Goal: Task Accomplishment & Management: Use online tool/utility

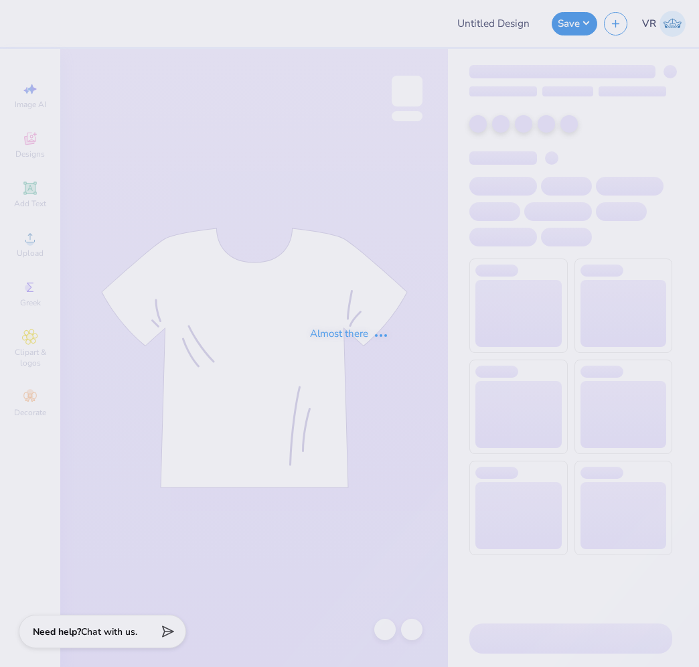
type input "Gphi Game day"
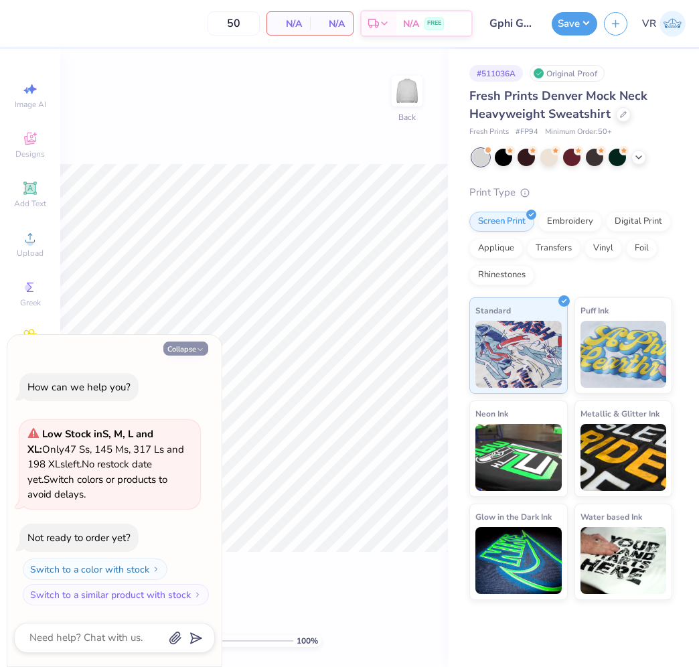
click at [177, 348] on button "Collapse" at bounding box center [185, 349] width 45 height 14
type textarea "x"
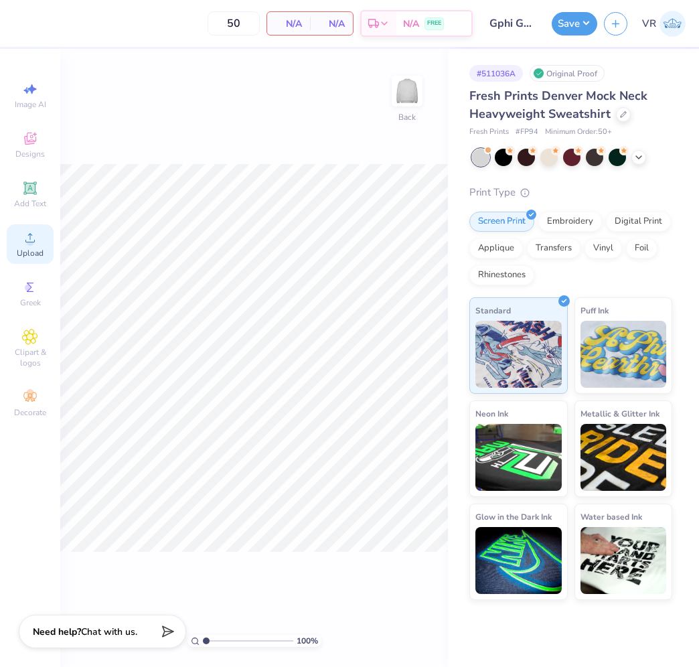
click at [38, 246] on div "Upload" at bounding box center [30, 244] width 47 height 40
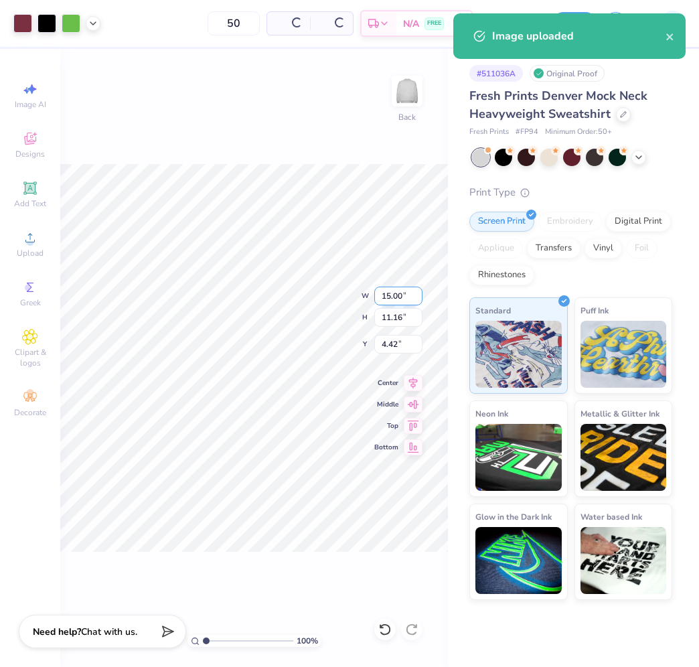
click at [389, 293] on input "15.00" at bounding box center [398, 296] width 48 height 19
type input "12.50"
type input "9.30"
click at [394, 341] on input "5.35" at bounding box center [398, 344] width 48 height 19
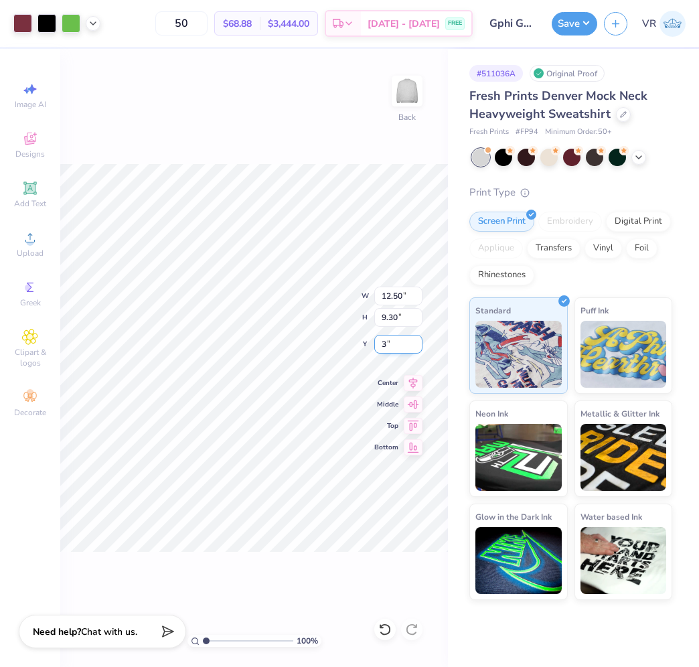
type input "3.00"
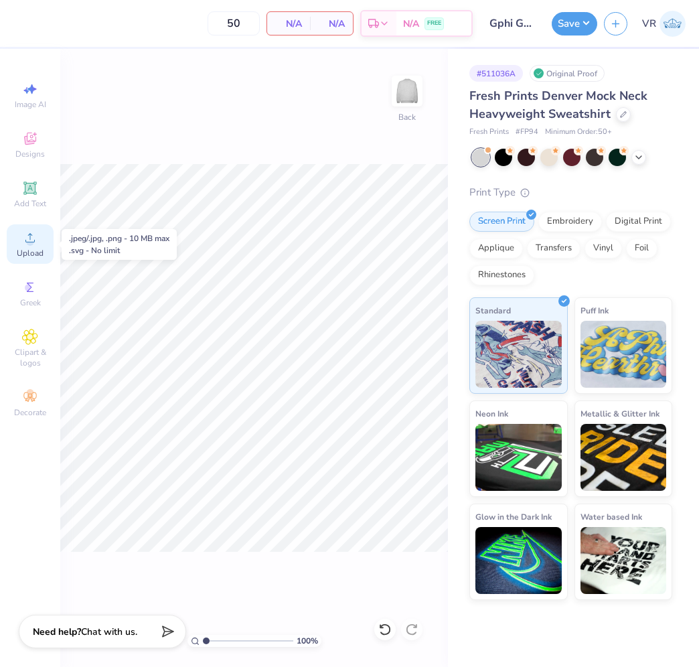
click at [30, 234] on icon at bounding box center [29, 237] width 9 height 9
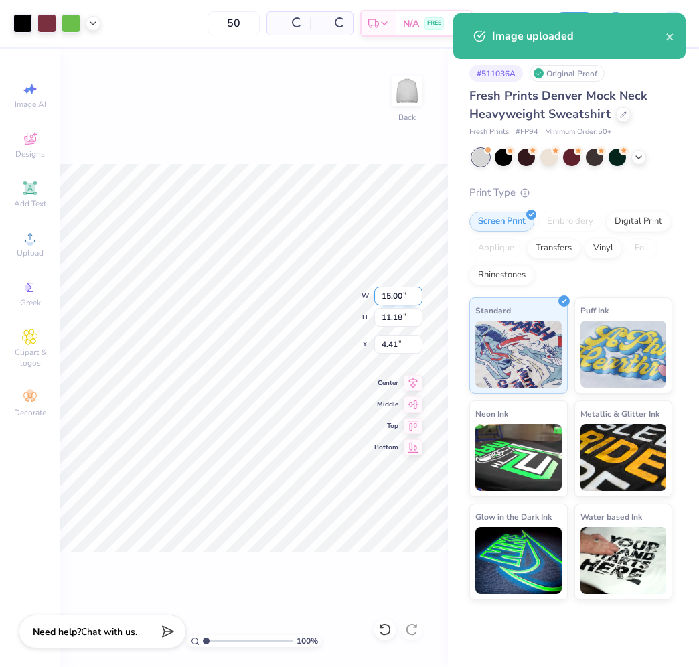
click at [409, 291] on input "15.00" at bounding box center [398, 296] width 48 height 19
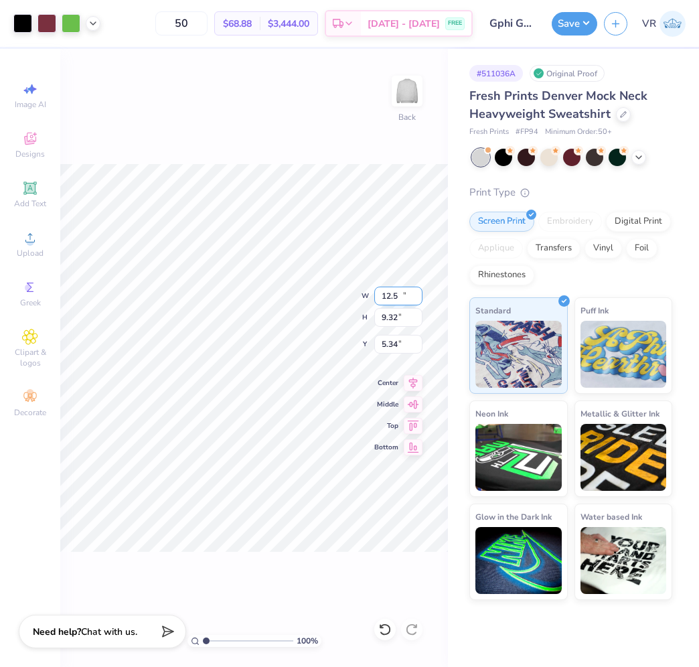
type input "12.50"
type input "9.32"
click at [398, 346] on input "5.34" at bounding box center [398, 344] width 48 height 19
type input "3.00"
click at [411, 100] on img at bounding box center [407, 91] width 54 height 54
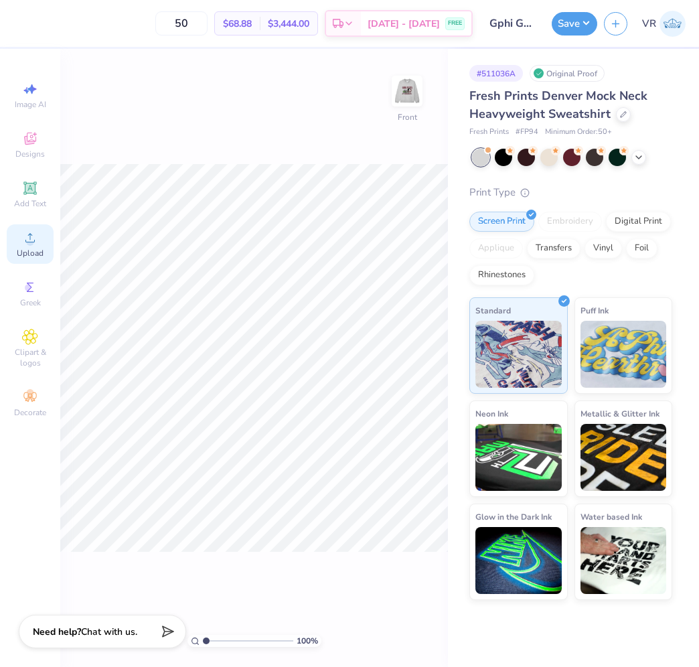
click at [22, 224] on div "Upload" at bounding box center [30, 244] width 47 height 40
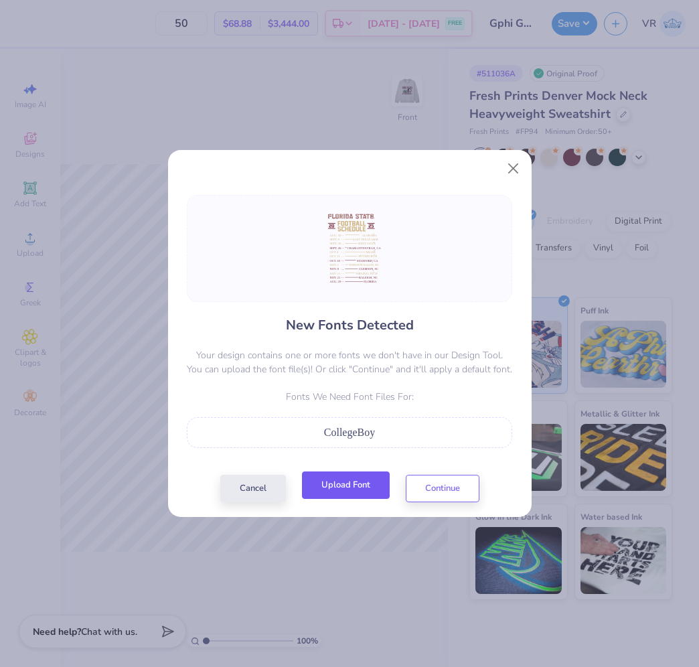
click at [343, 492] on button "Upload Font" at bounding box center [346, 484] width 88 height 27
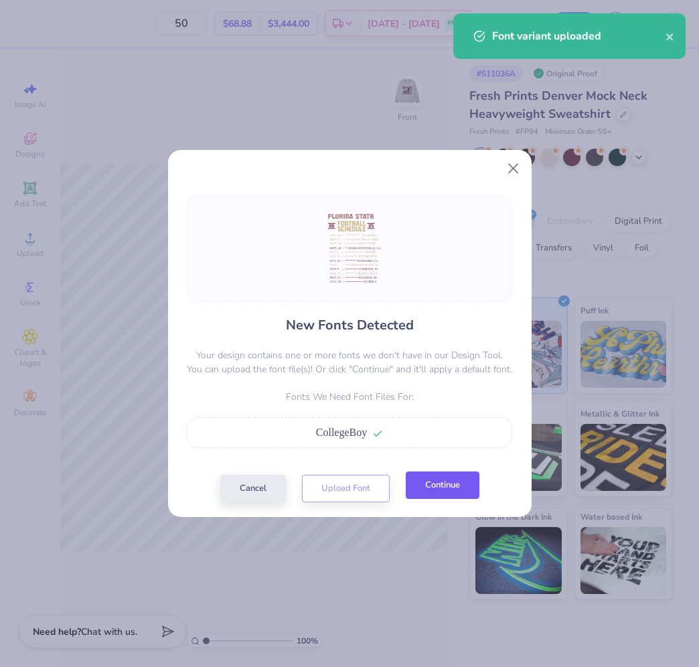
click at [441, 488] on button "Continue" at bounding box center [443, 484] width 74 height 27
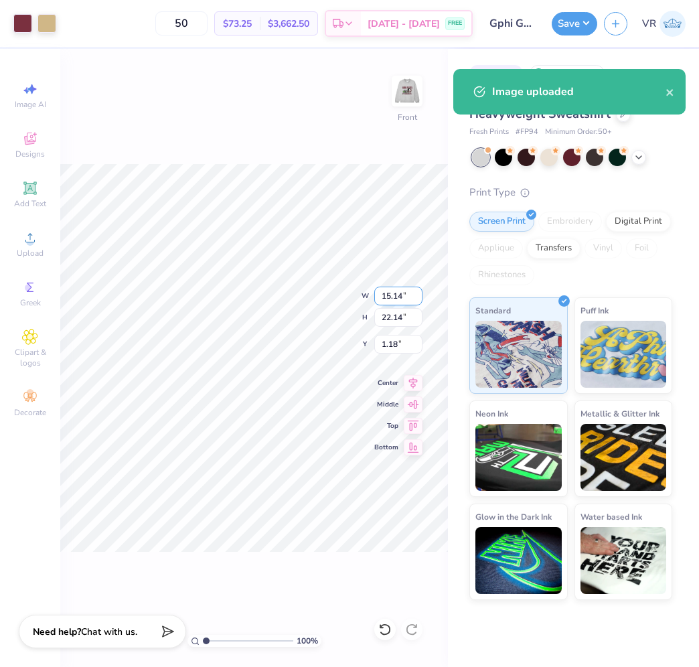
click at [395, 293] on input "15.14" at bounding box center [398, 296] width 48 height 19
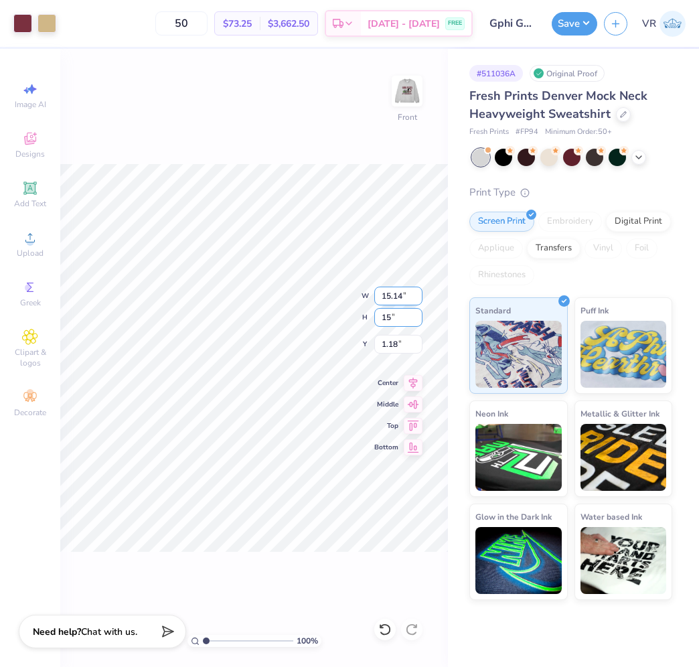
type input "15"
type input "10.26"
type input "15.00"
click at [394, 343] on input "4.75" at bounding box center [398, 344] width 48 height 19
type input "3.00"
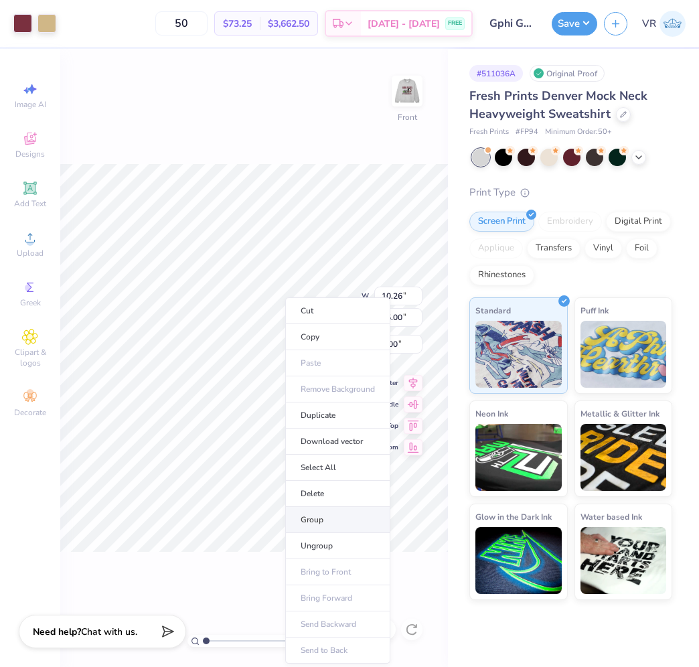
click at [320, 510] on li "Group" at bounding box center [337, 520] width 105 height 26
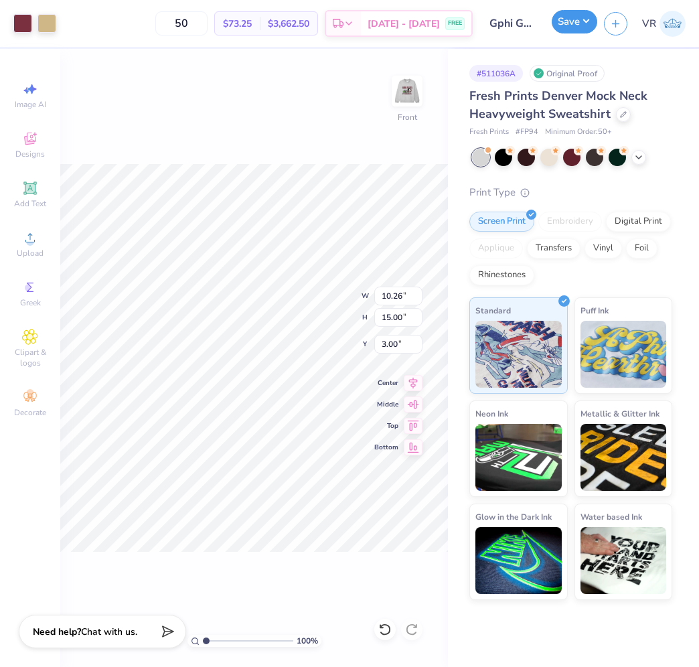
click at [556, 30] on button "Save" at bounding box center [575, 21] width 46 height 23
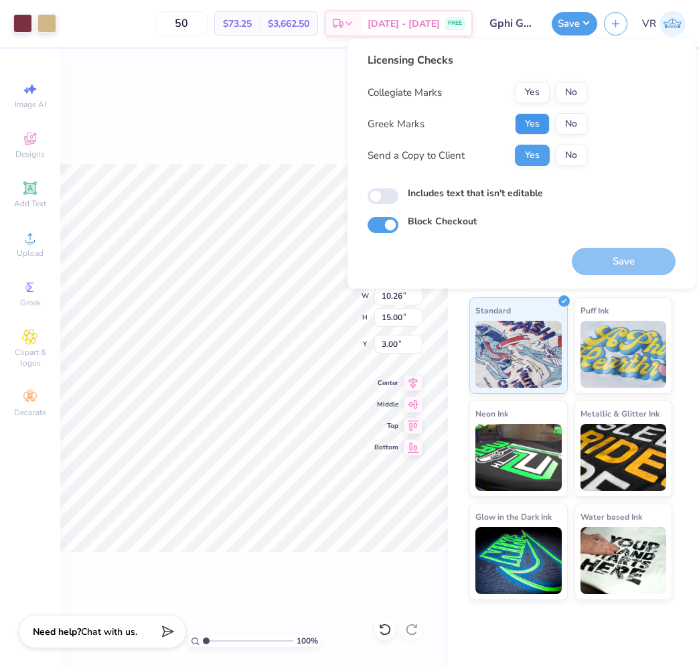
click at [531, 119] on button "Yes" at bounding box center [532, 123] width 35 height 21
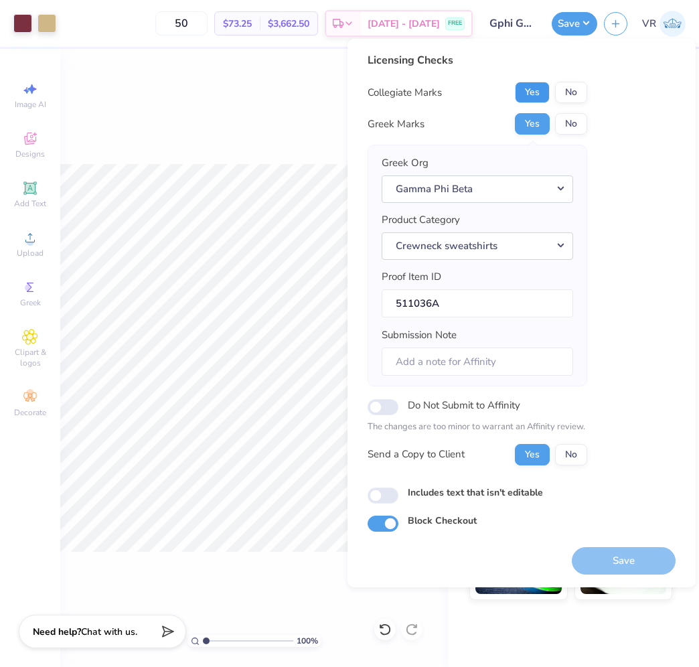
click at [530, 99] on button "Yes" at bounding box center [532, 92] width 35 height 21
click at [625, 552] on button "Save" at bounding box center [624, 560] width 104 height 27
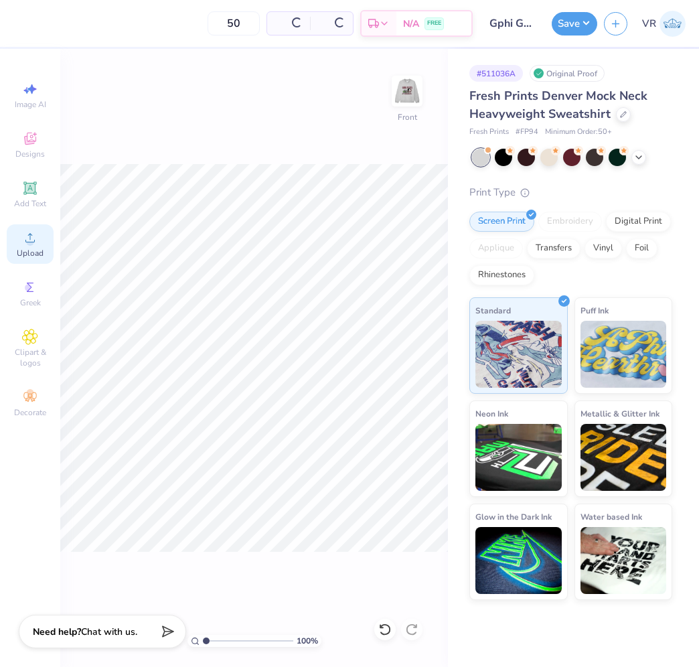
click at [33, 244] on circle at bounding box center [29, 241] width 7 height 7
click at [40, 238] on div "Upload" at bounding box center [30, 244] width 47 height 40
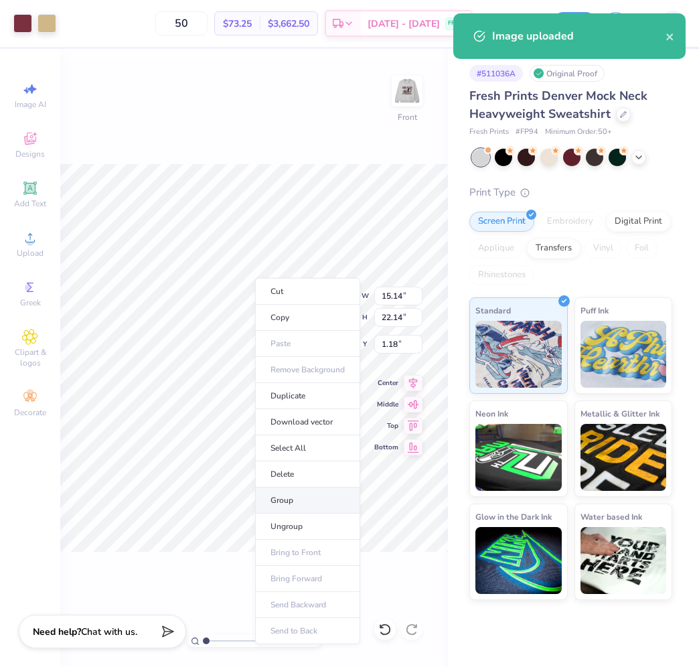
click at [289, 506] on li "Group" at bounding box center [307, 501] width 105 height 26
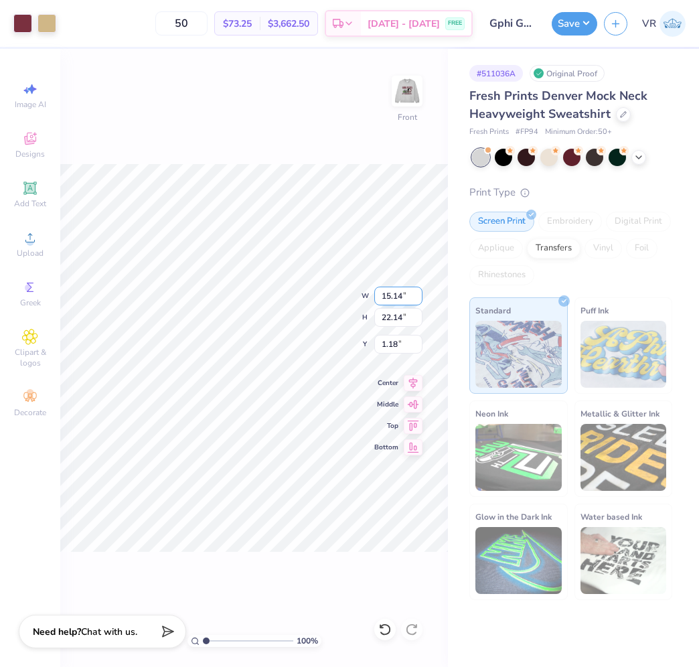
click at [390, 299] on input "15.14" at bounding box center [398, 296] width 48 height 19
type input "15"
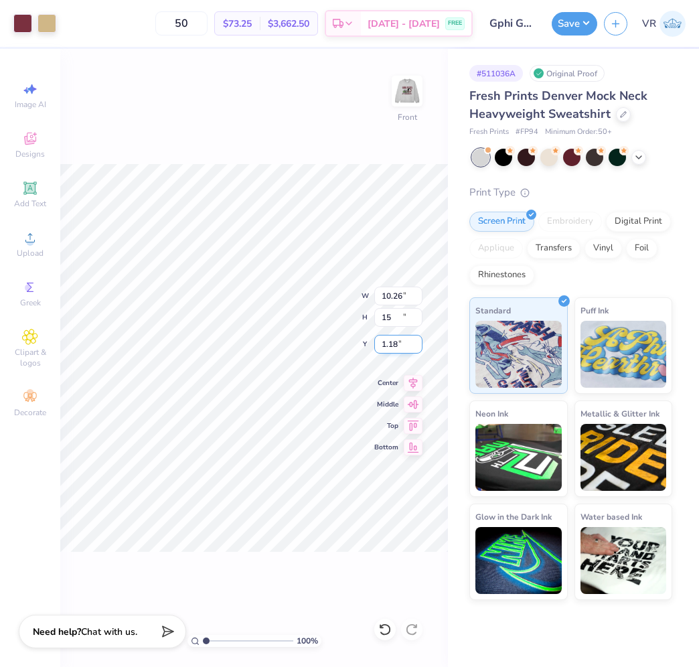
type input "10.26"
type input "15.00"
click at [398, 344] on input "4.75" at bounding box center [398, 344] width 48 height 19
type input "3.00"
click at [313, 153] on div "100 % Front W 10.26 10.26 " H 15.00 15.00 " Y 3.00 3.00 " Center Middle Top Bot…" at bounding box center [254, 358] width 388 height 618
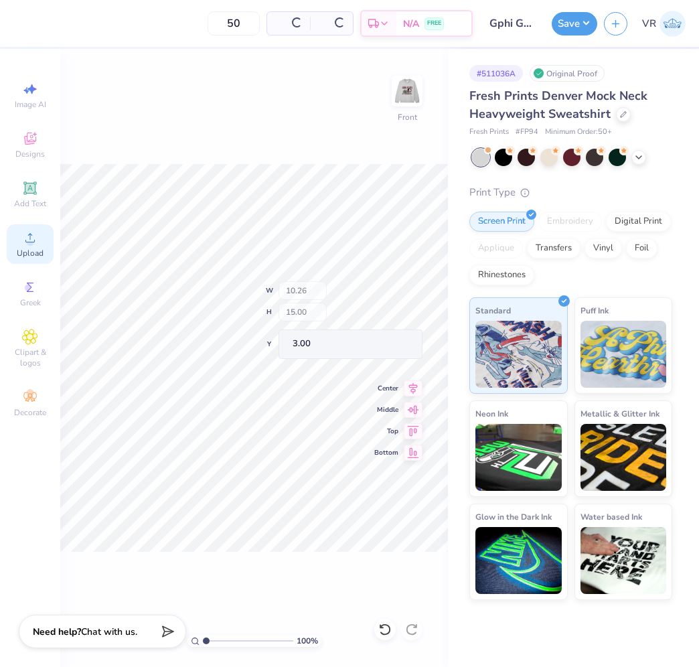
click at [34, 246] on div "Upload" at bounding box center [30, 244] width 47 height 40
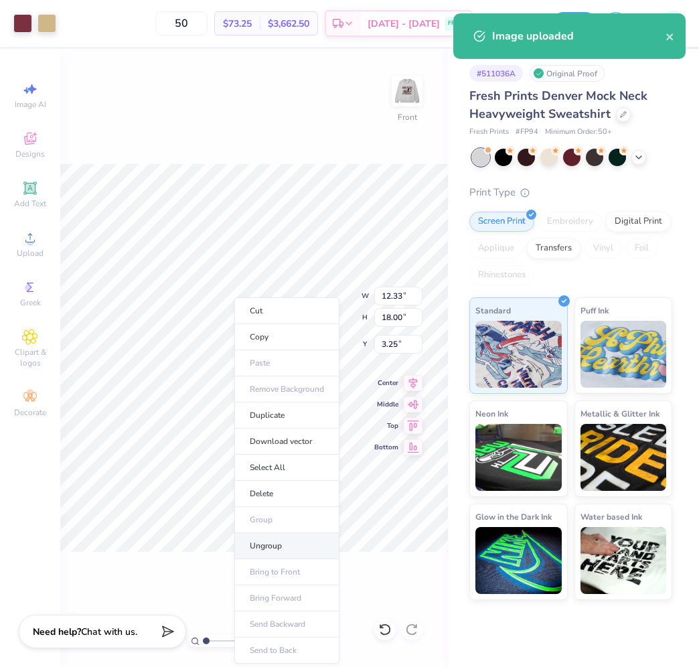
click at [269, 542] on li "Ungroup" at bounding box center [286, 546] width 105 height 26
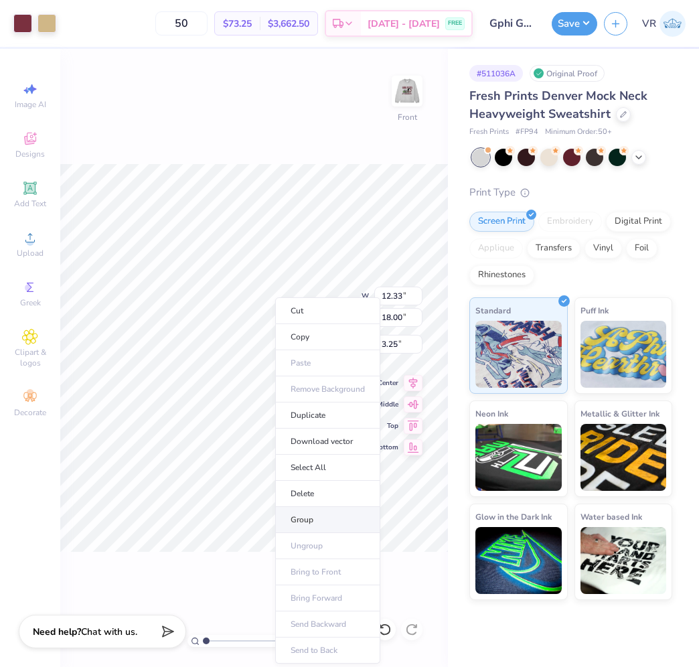
click at [311, 519] on li "Group" at bounding box center [327, 520] width 105 height 26
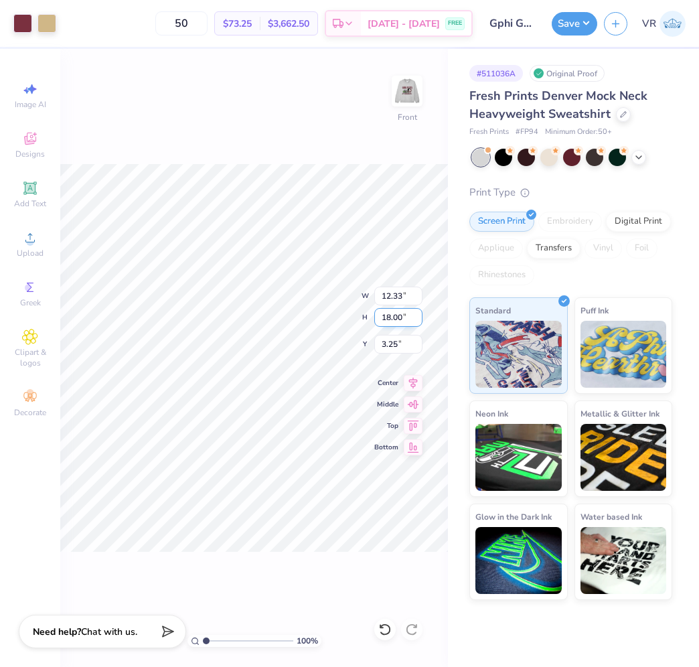
click at [394, 319] on input "18.00" at bounding box center [398, 317] width 48 height 19
click at [395, 346] on input "3.25" at bounding box center [398, 344] width 48 height 19
click at [403, 320] on input "18.00" at bounding box center [398, 317] width 48 height 19
type input "15"
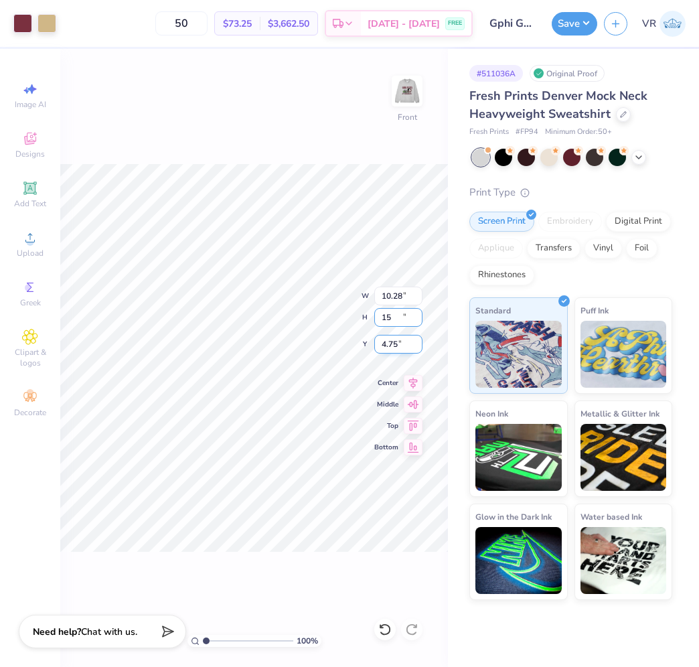
type input "10.28"
type input "15.00"
click at [403, 342] on input "4.75" at bounding box center [398, 344] width 48 height 19
type input "3.00"
click at [560, 29] on button "Save" at bounding box center [575, 21] width 46 height 23
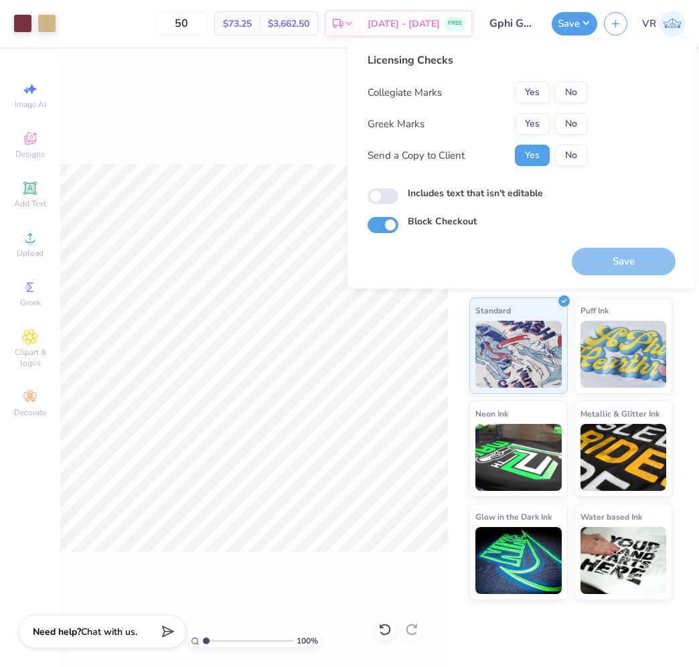
click at [526, 110] on div "Collegiate Marks Yes No Greek Marks Yes No Send a Copy to Client Yes No" at bounding box center [478, 124] width 220 height 84
click at [530, 91] on button "Yes" at bounding box center [532, 92] width 35 height 21
click at [537, 117] on button "Yes" at bounding box center [532, 123] width 35 height 21
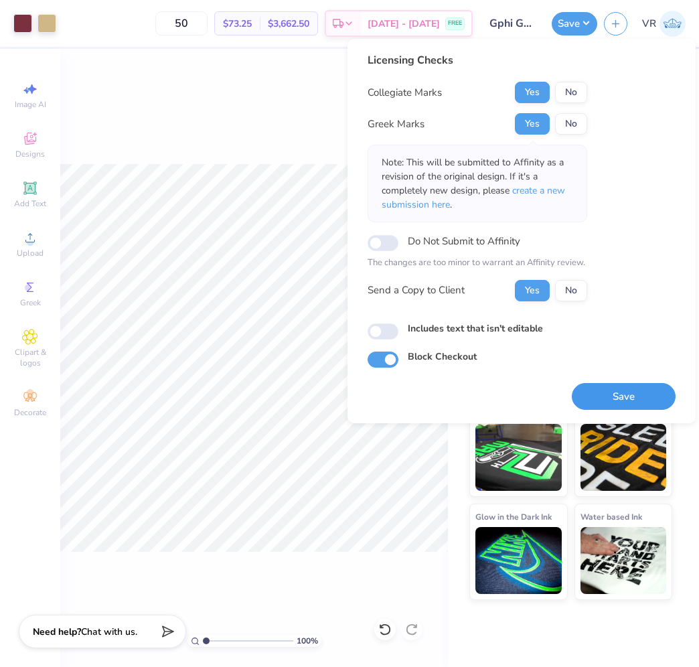
click at [630, 386] on button "Save" at bounding box center [624, 396] width 104 height 27
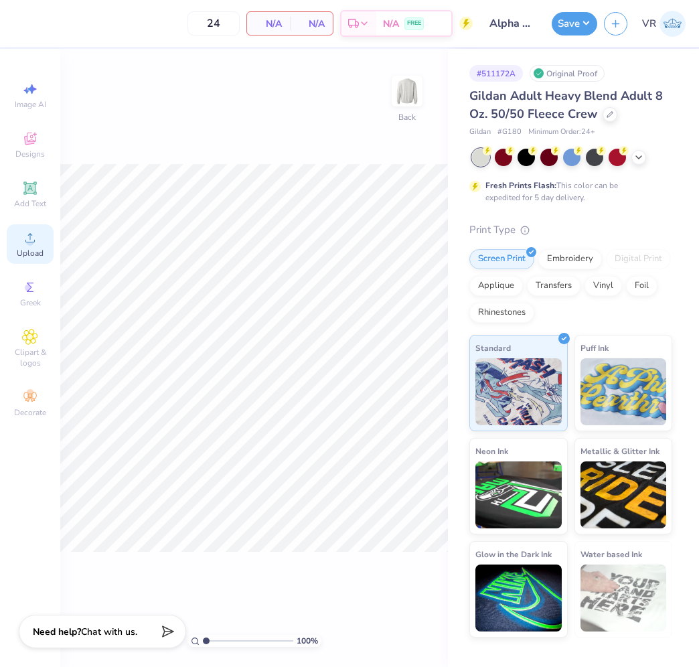
click at [35, 246] on div "Upload" at bounding box center [30, 244] width 47 height 40
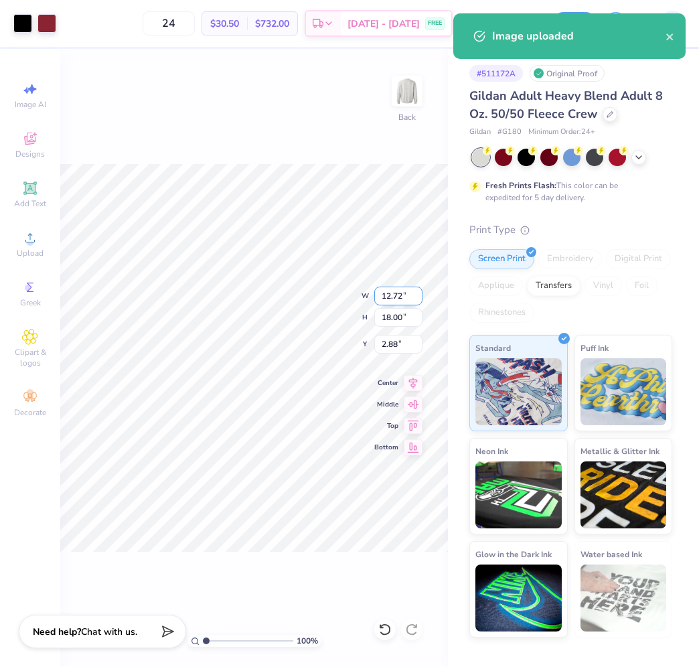
click at [390, 297] on input "12.72" at bounding box center [398, 296] width 48 height 19
type input "1"
type input "15"
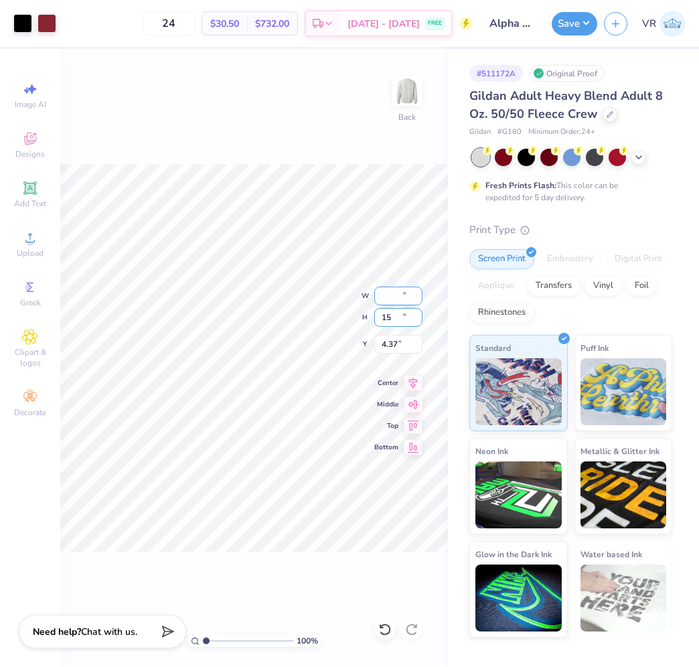
type input "10.60"
type input "15.00"
click at [401, 343] on input "4.37" at bounding box center [398, 344] width 48 height 19
type input "3.00"
click at [567, 24] on button "Save" at bounding box center [575, 23] width 46 height 23
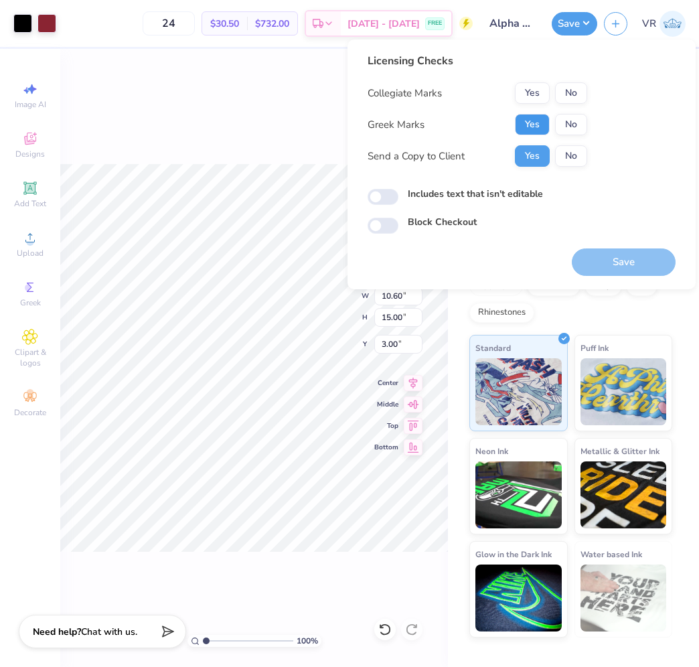
click at [529, 135] on button "Yes" at bounding box center [532, 124] width 35 height 21
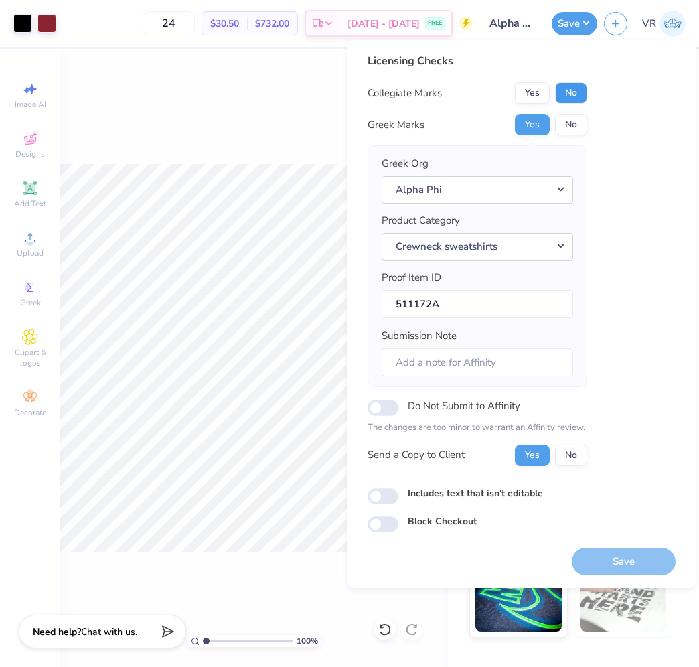
click at [575, 92] on button "No" at bounding box center [571, 92] width 32 height 21
click at [593, 561] on button "Save" at bounding box center [624, 561] width 104 height 27
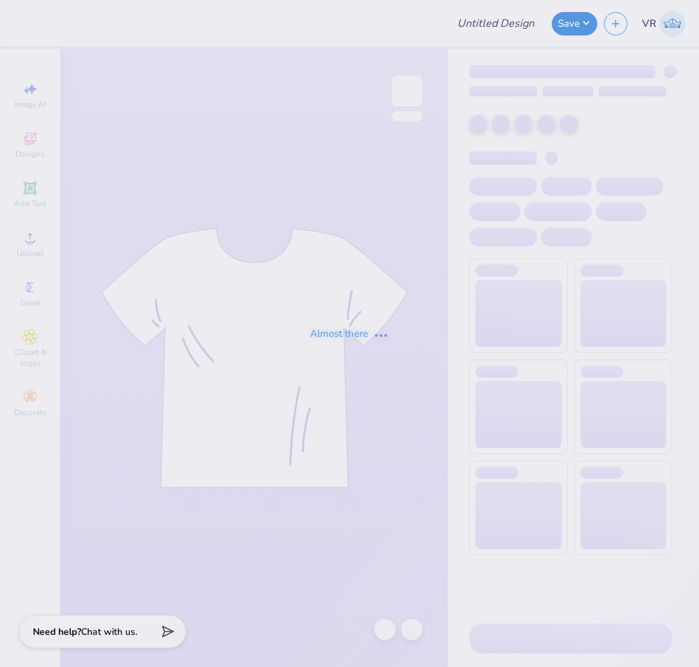
type input "Alpha Phi Cortaca Merch"
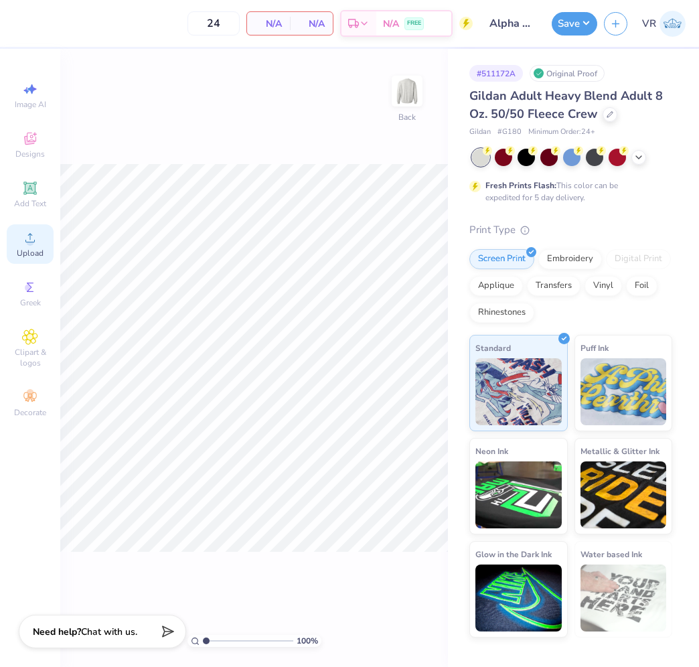
click at [32, 238] on icon at bounding box center [30, 238] width 16 height 16
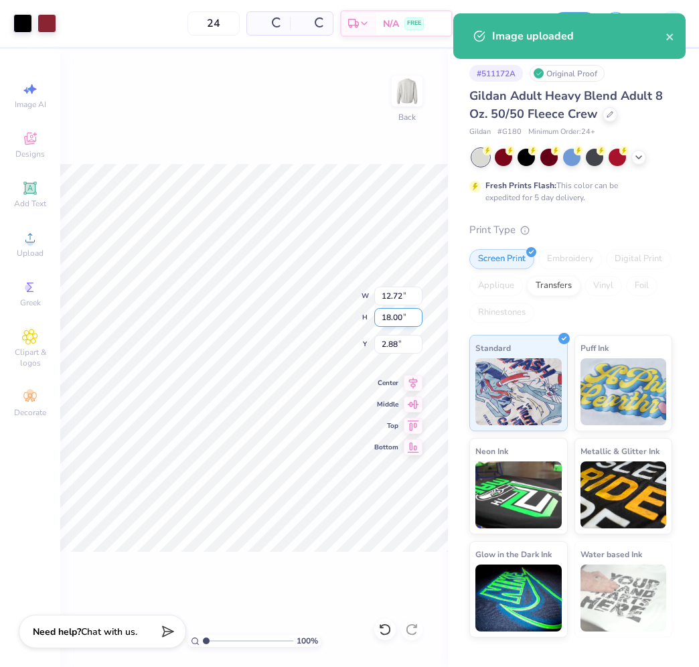
click at [417, 316] on input "18.00" at bounding box center [398, 317] width 48 height 19
type input "15"
type input "10.60"
type input "15.00"
click at [385, 338] on input "4.37" at bounding box center [398, 344] width 48 height 19
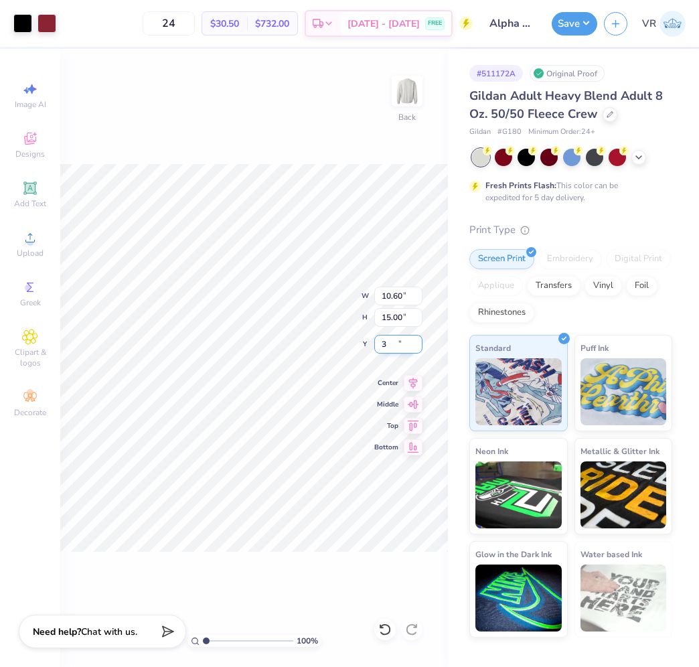
type input "3.00"
click at [44, 27] on div at bounding box center [47, 22] width 19 height 19
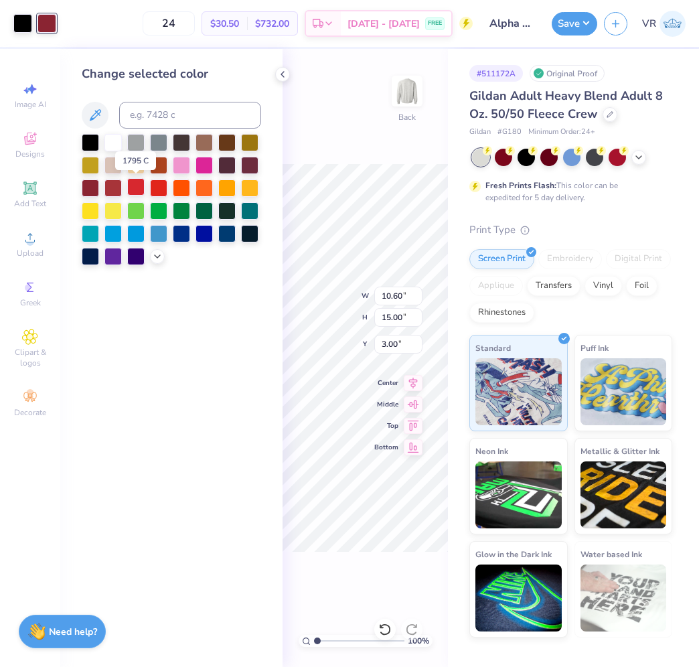
click at [127, 187] on div at bounding box center [135, 186] width 17 height 17
click at [228, 461] on div "Change selected color" at bounding box center [171, 358] width 222 height 618
click at [281, 76] on icon at bounding box center [282, 74] width 11 height 11
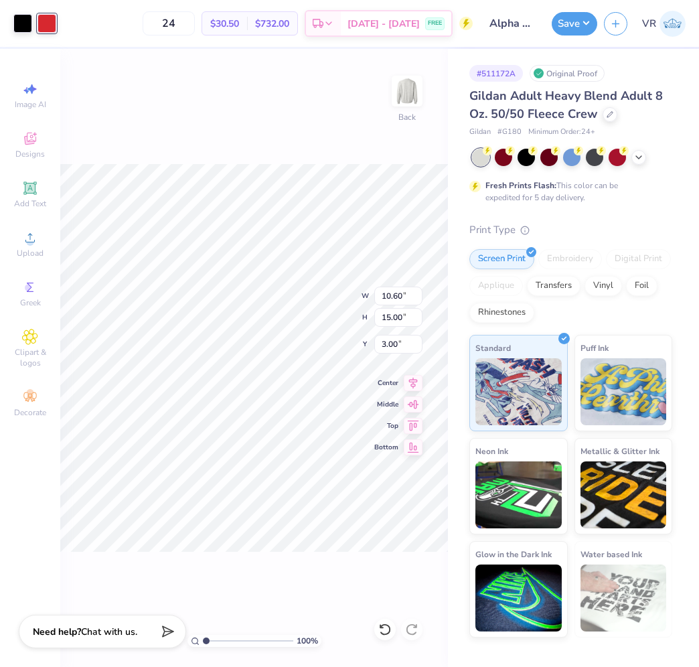
click at [287, 115] on div "100 % Back W 10.60 10.60 " H 15.00 15.00 " Y 3.00 3.00 " Center Middle Top Bott…" at bounding box center [254, 358] width 388 height 618
click at [560, 25] on button "Save" at bounding box center [575, 21] width 46 height 23
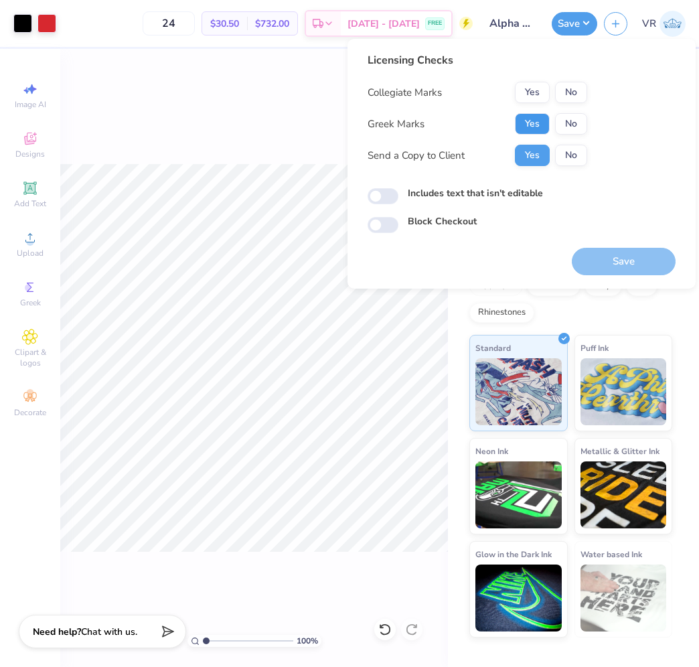
click at [536, 128] on button "Yes" at bounding box center [532, 123] width 35 height 21
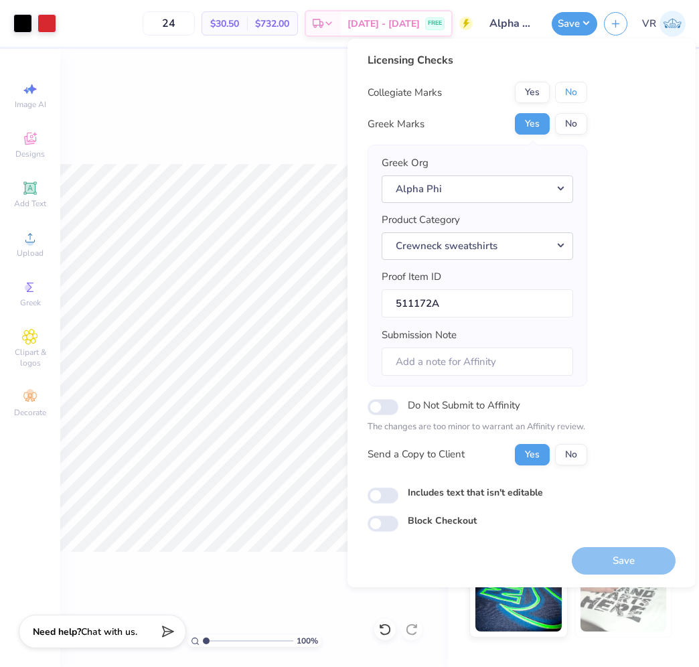
click at [567, 93] on button "No" at bounding box center [571, 92] width 32 height 21
click at [607, 557] on button "Save" at bounding box center [624, 560] width 104 height 27
click at [204, 131] on div "100 % Back" at bounding box center [254, 358] width 388 height 618
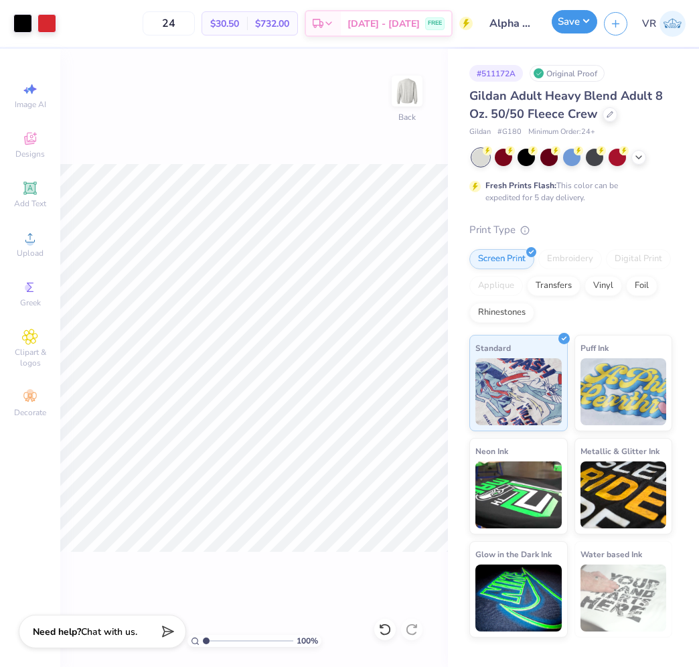
click at [581, 29] on button "Save" at bounding box center [575, 21] width 46 height 23
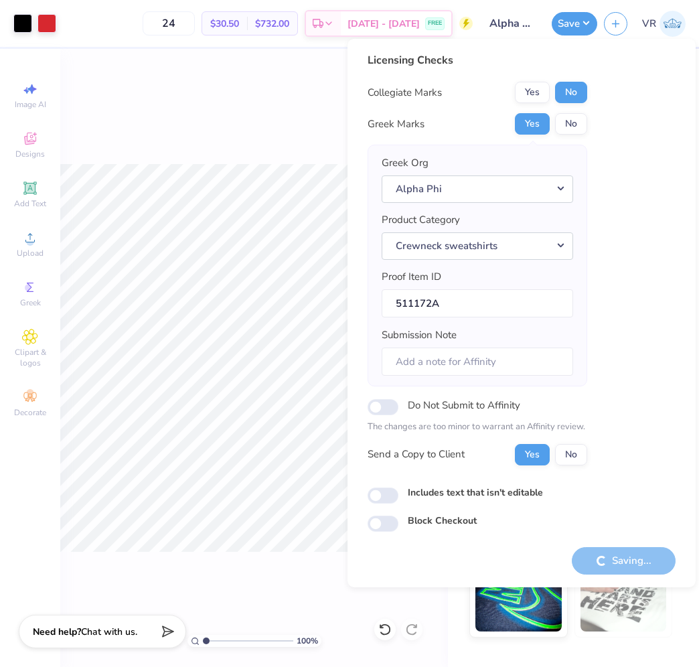
click at [138, 148] on div "100 % Back" at bounding box center [254, 358] width 388 height 618
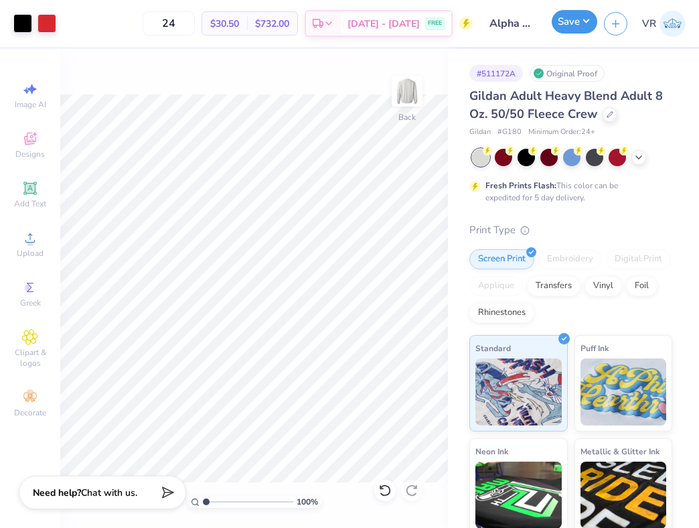
click at [568, 22] on button "Save" at bounding box center [575, 21] width 46 height 23
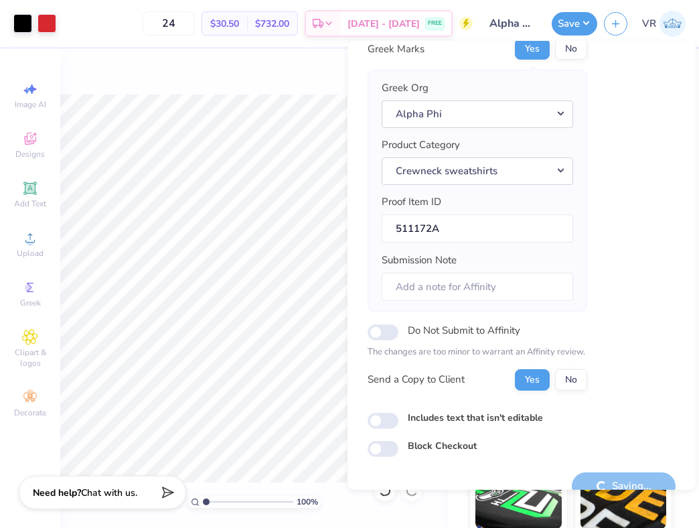
scroll to position [100, 0]
